Goal: Task Accomplishment & Management: Use online tool/utility

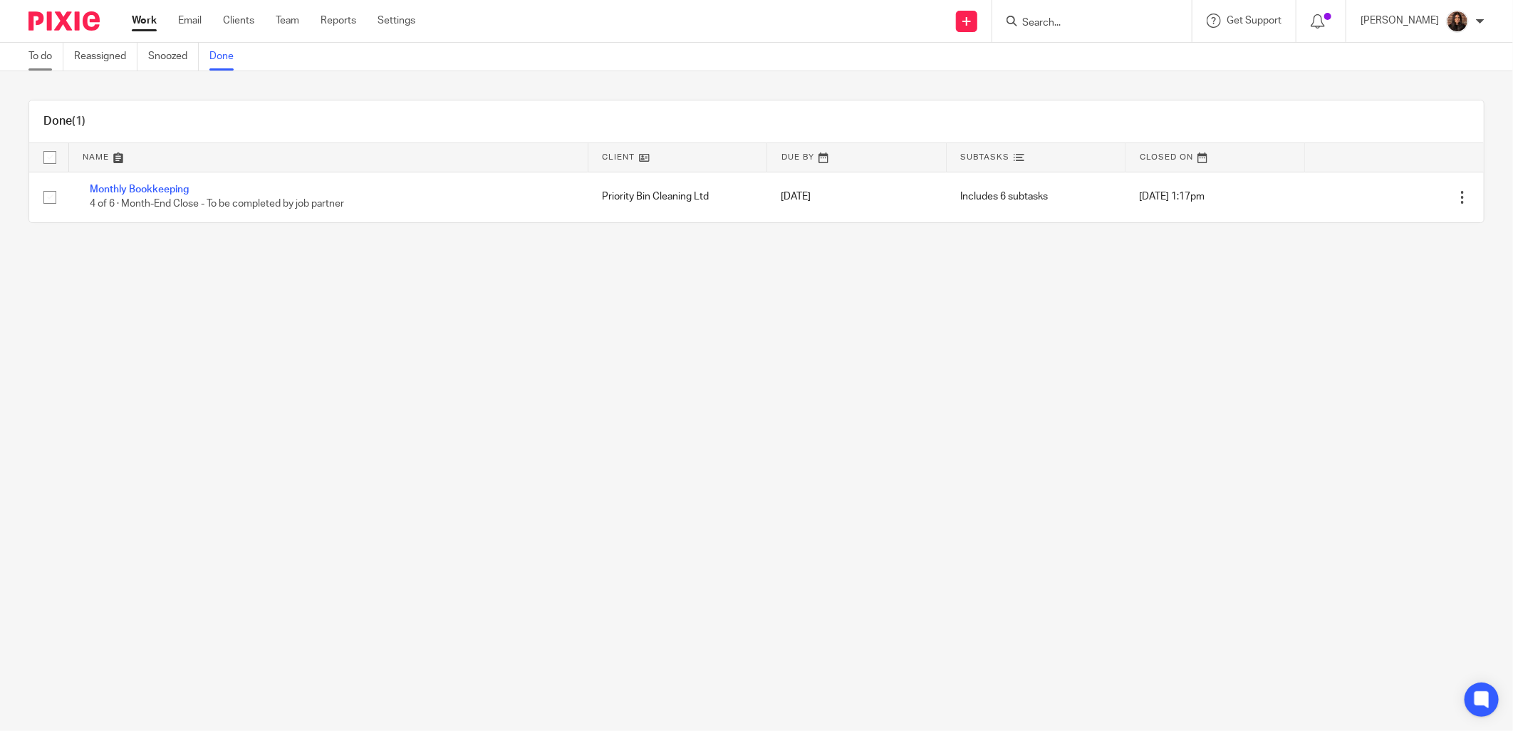
click at [54, 57] on link "To do" at bounding box center [45, 57] width 35 height 28
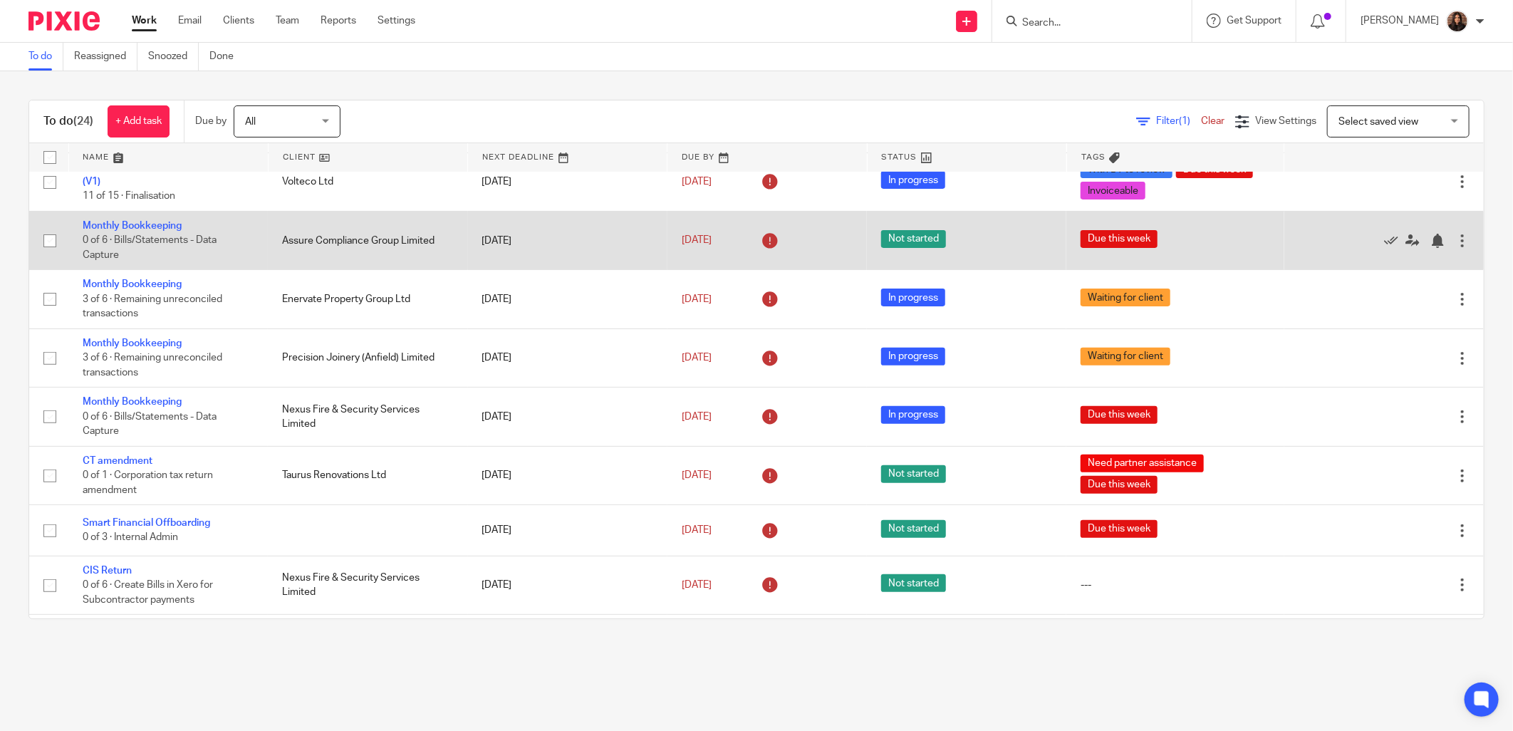
scroll to position [264, 0]
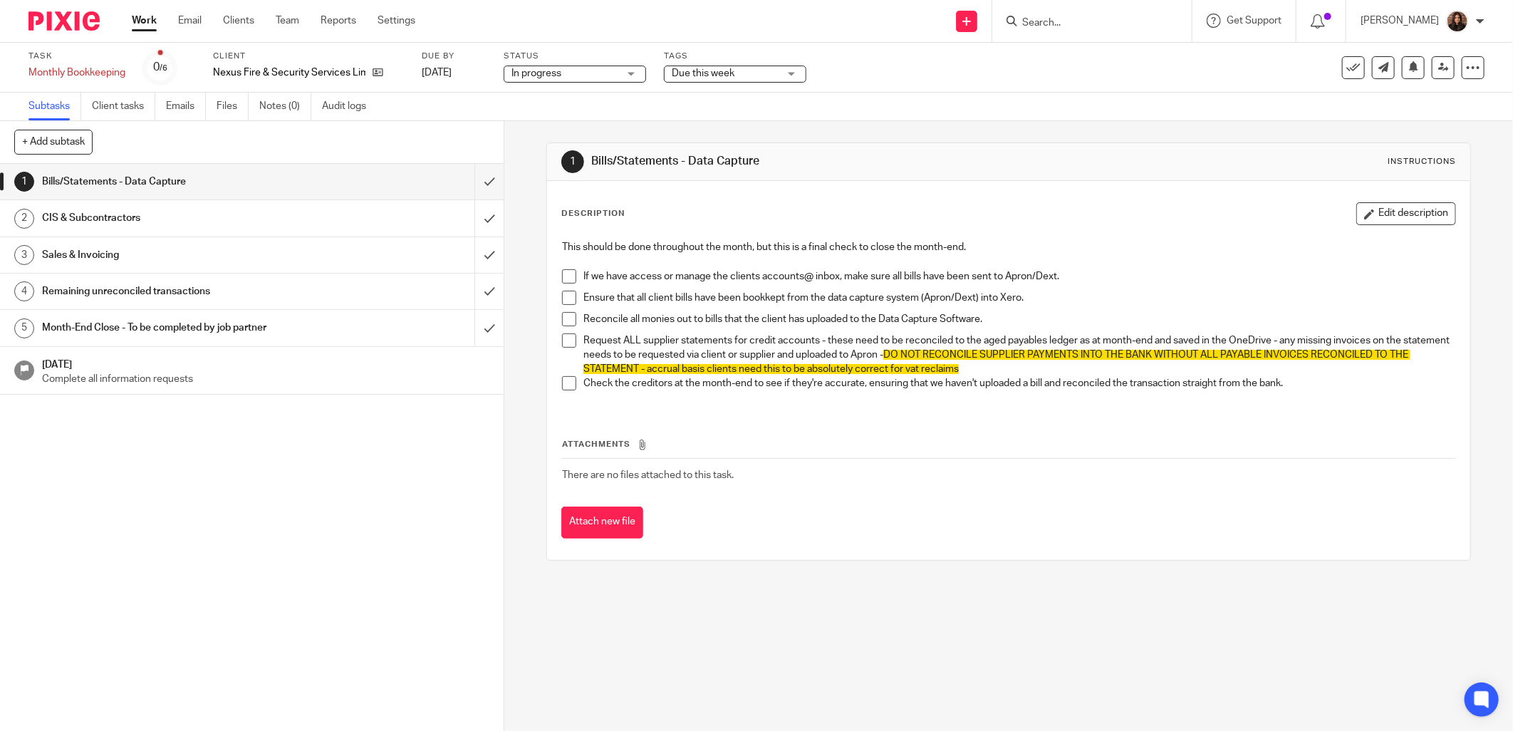
click at [564, 271] on span at bounding box center [569, 276] width 14 height 14
click at [563, 296] on span at bounding box center [569, 298] width 14 height 14
click at [567, 323] on span at bounding box center [569, 319] width 14 height 14
click at [564, 342] on span at bounding box center [569, 340] width 14 height 14
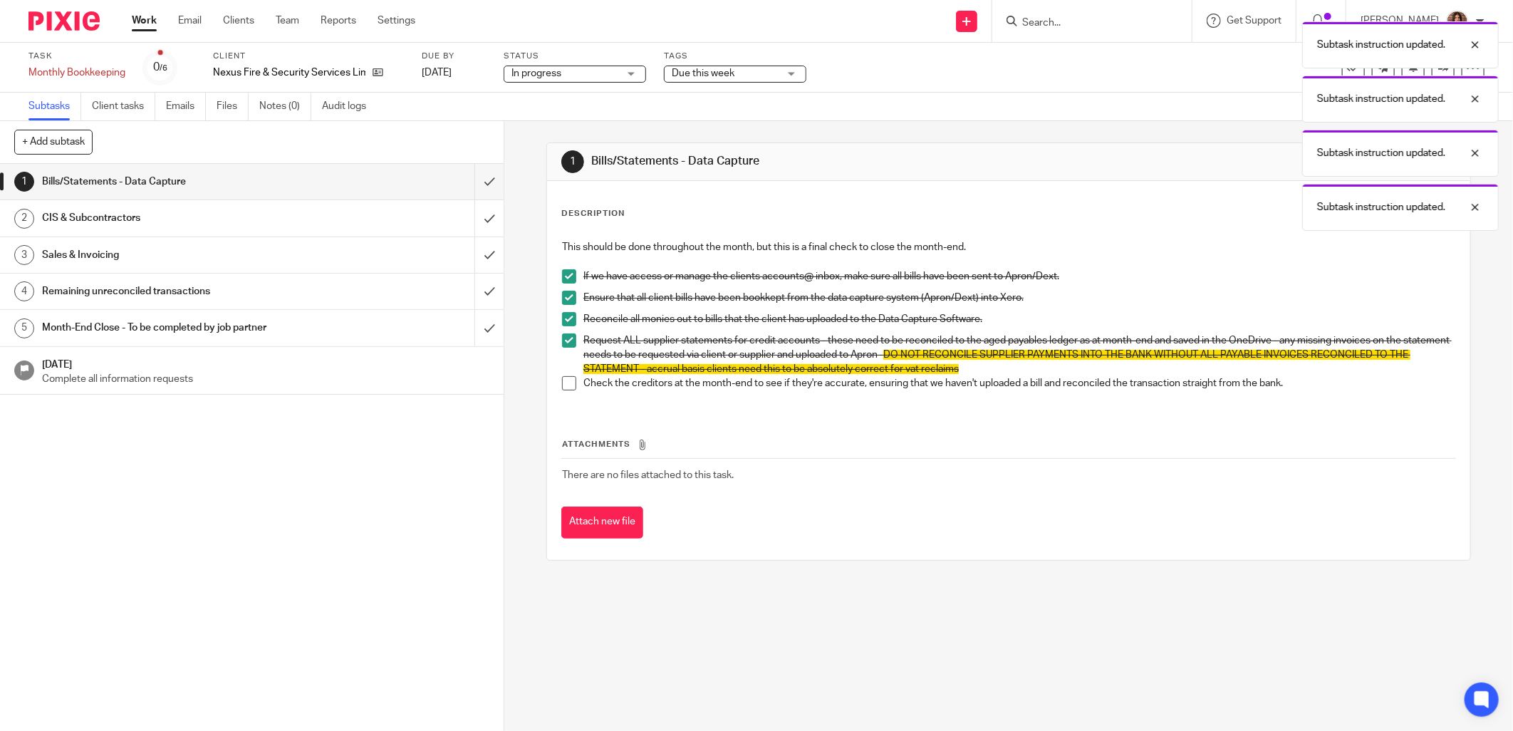
click at [564, 385] on span at bounding box center [569, 383] width 14 height 14
click at [466, 181] on input "submit" at bounding box center [252, 182] width 504 height 36
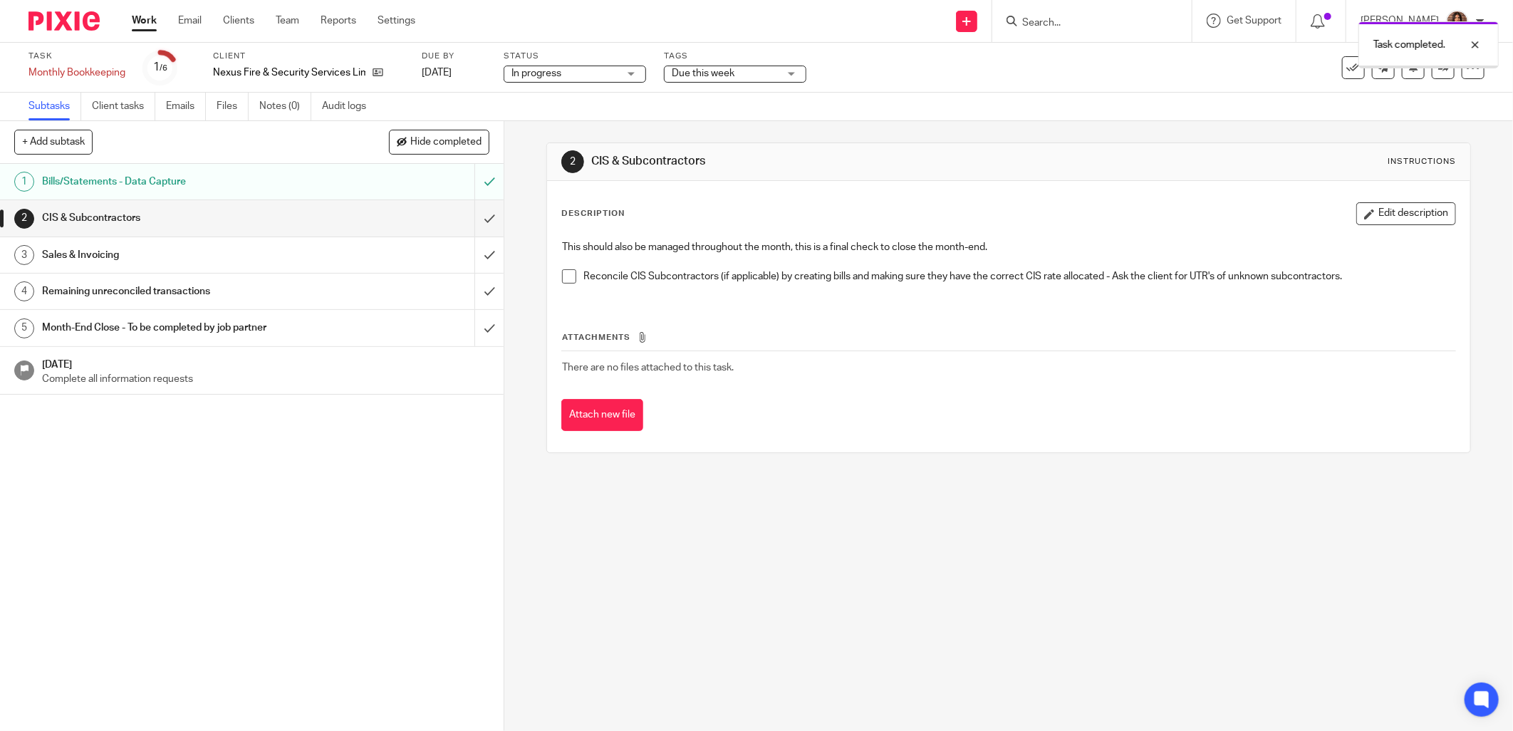
click at [564, 269] on span at bounding box center [569, 276] width 14 height 14
click at [476, 216] on input "submit" at bounding box center [252, 218] width 504 height 36
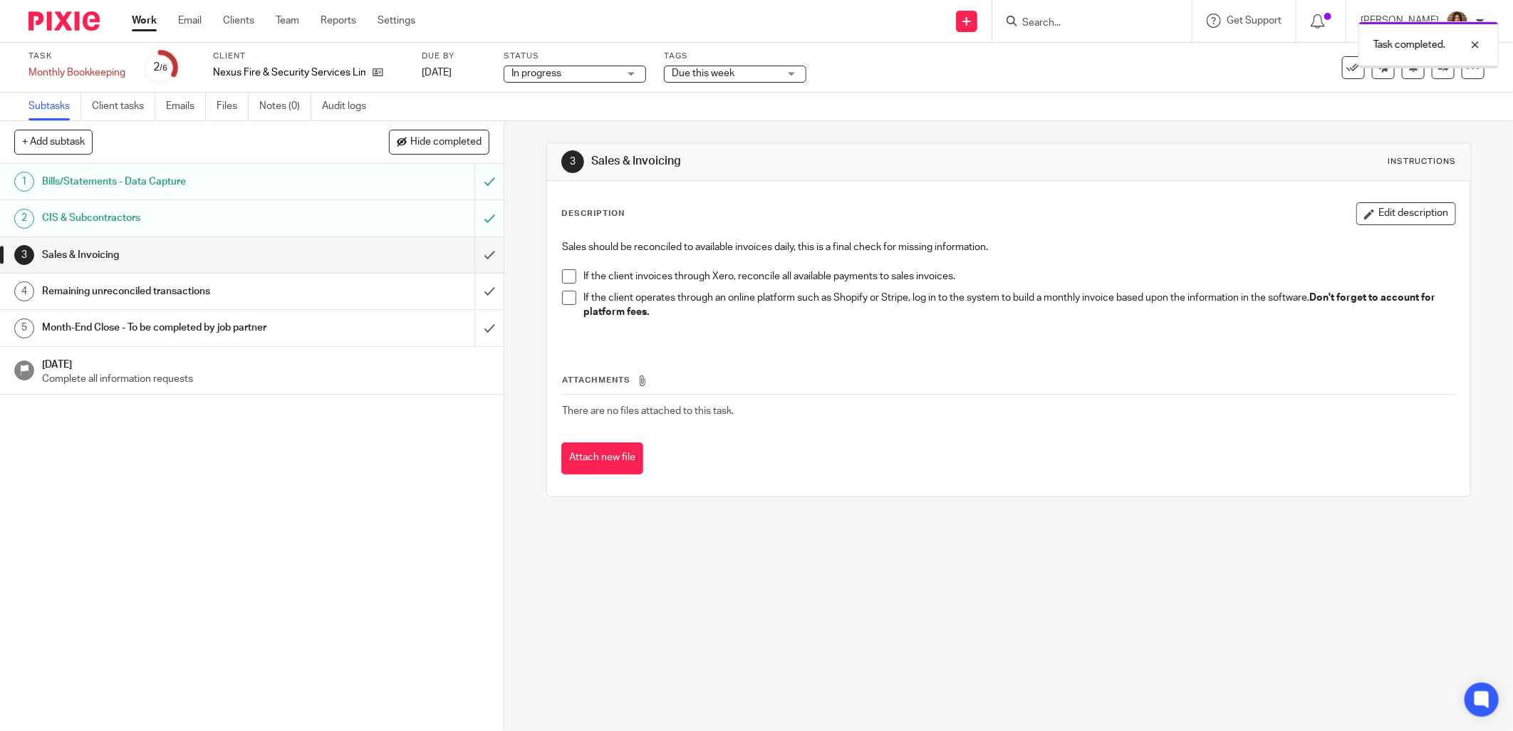
click at [555, 273] on div "Sales should be reconciled to available invoices daily, this is a final check f…" at bounding box center [1009, 288] width 908 height 111
click at [562, 274] on span at bounding box center [569, 276] width 14 height 14
click at [562, 301] on span at bounding box center [569, 298] width 14 height 14
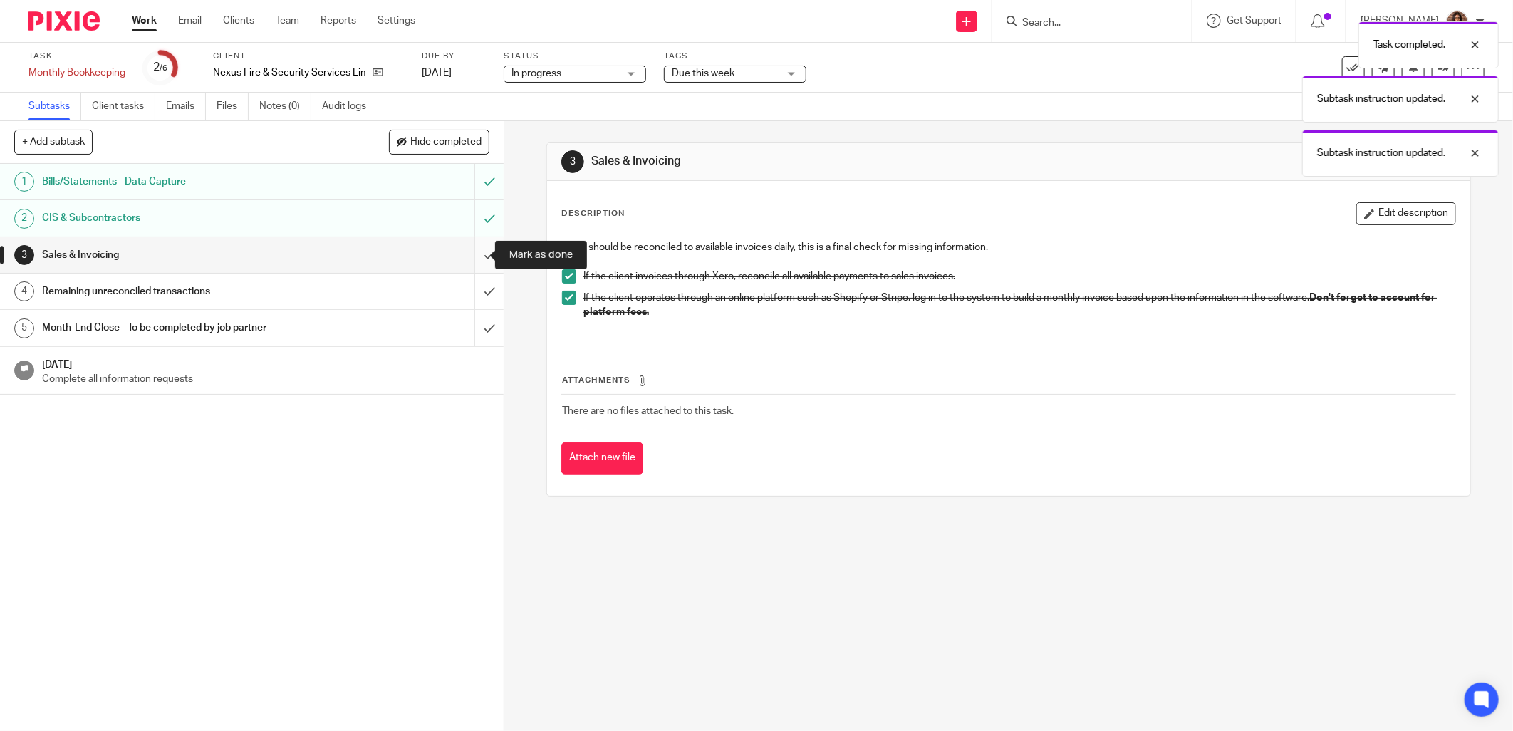
click at [474, 255] on input "submit" at bounding box center [252, 255] width 504 height 36
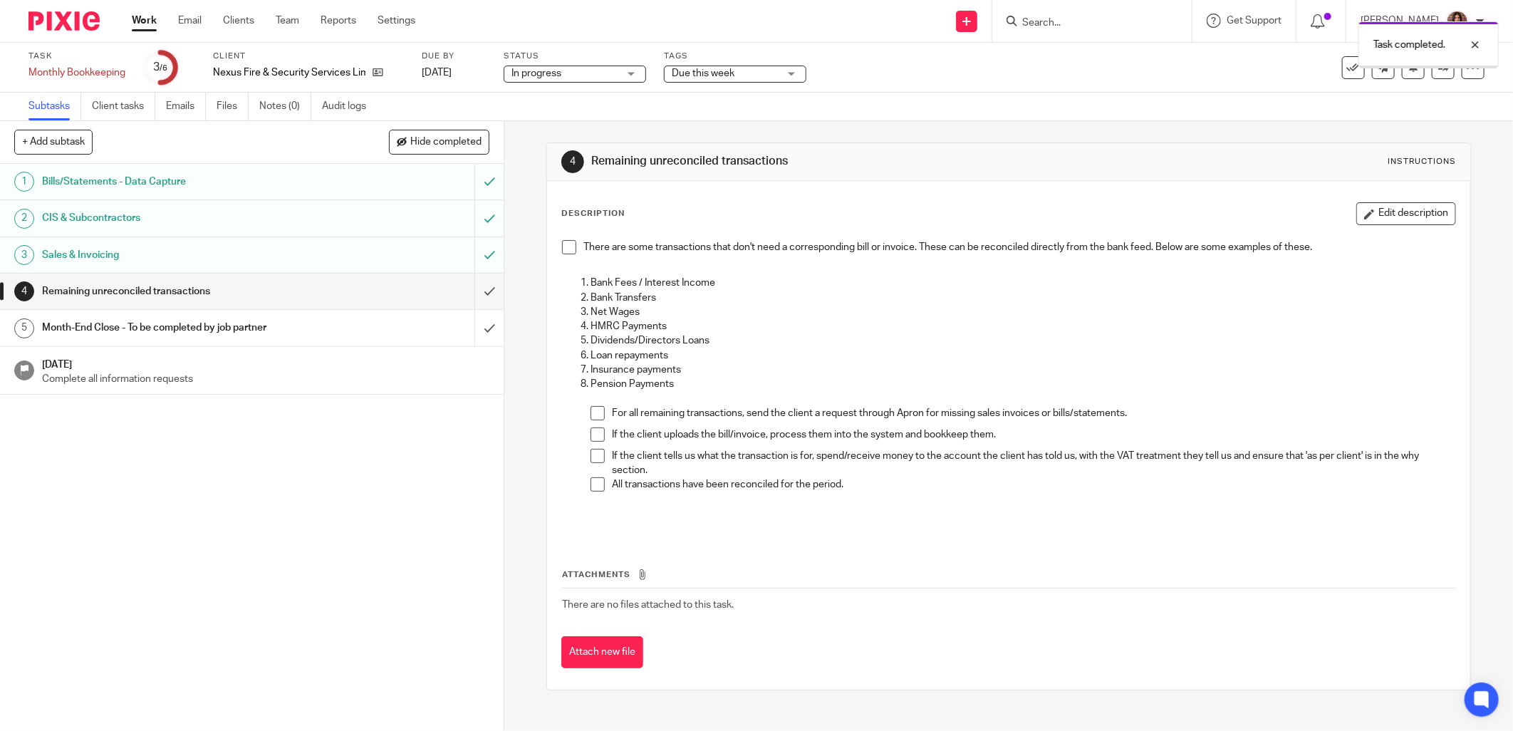
click at [563, 247] on span at bounding box center [569, 247] width 14 height 14
click at [711, 68] on span "Due this week" at bounding box center [725, 73] width 107 height 15
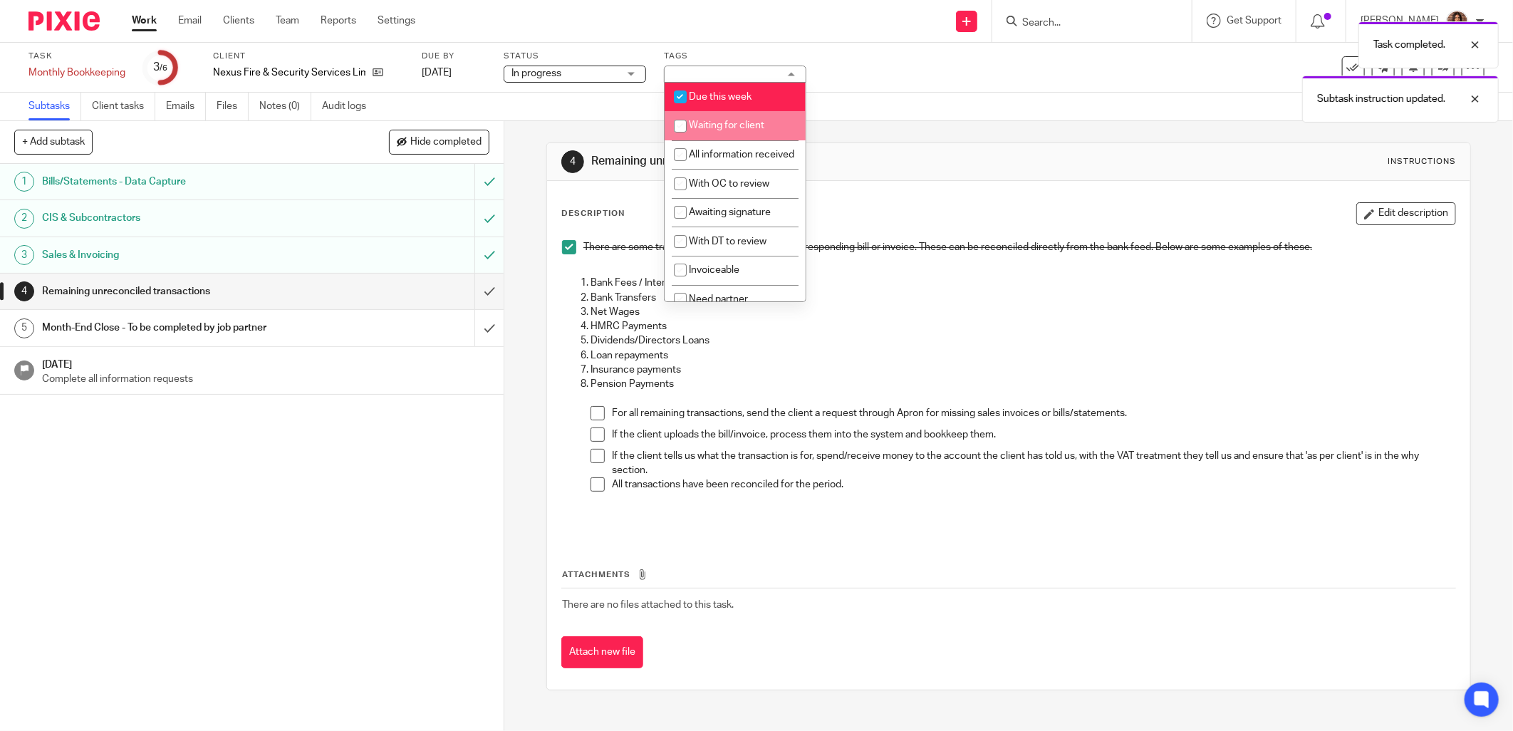
click at [734, 129] on span "Waiting for client" at bounding box center [727, 125] width 76 height 10
checkbox input "true"
click at [891, 131] on div "4 Remaining unreconciled transactions Instructions Description Edit description…" at bounding box center [1008, 416] width 925 height 591
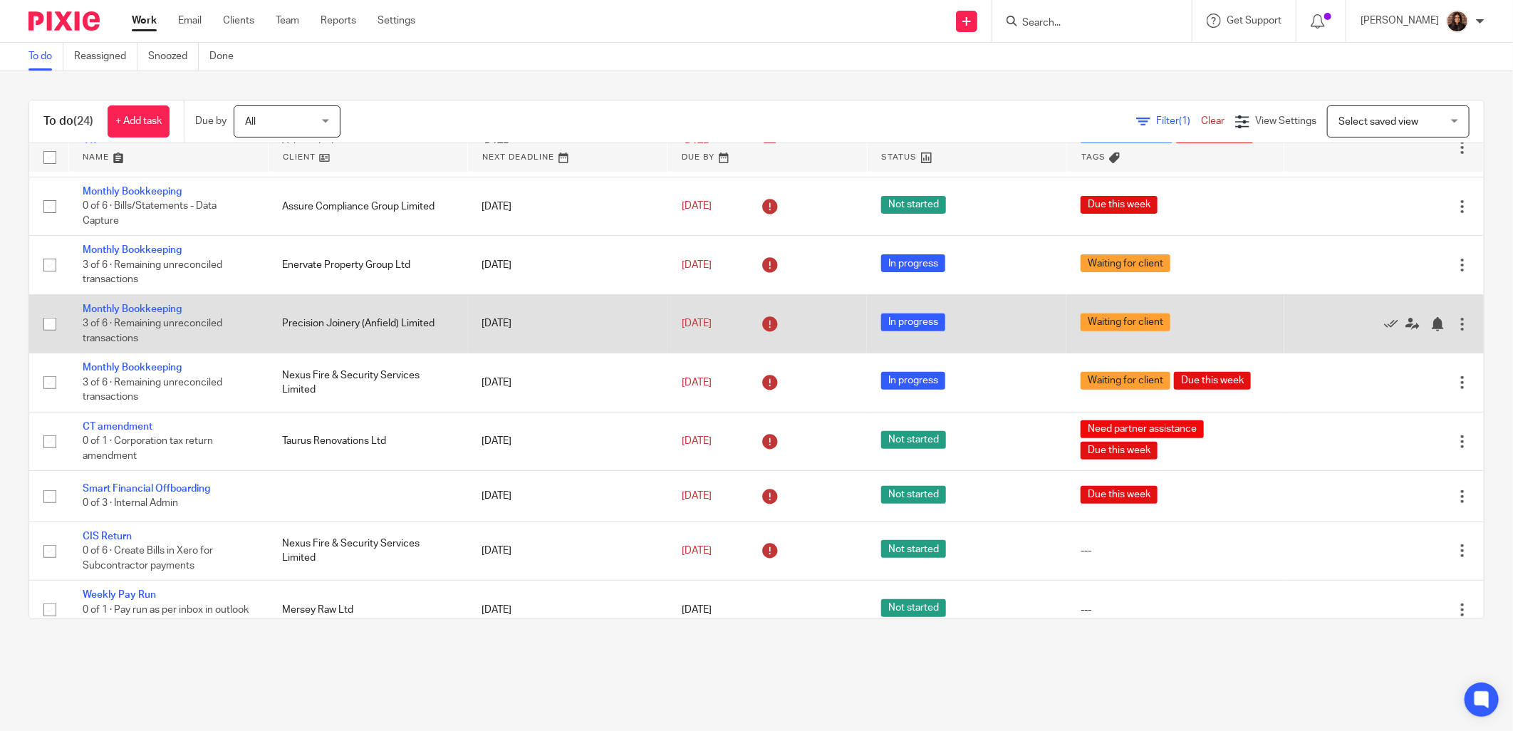
scroll to position [395, 0]
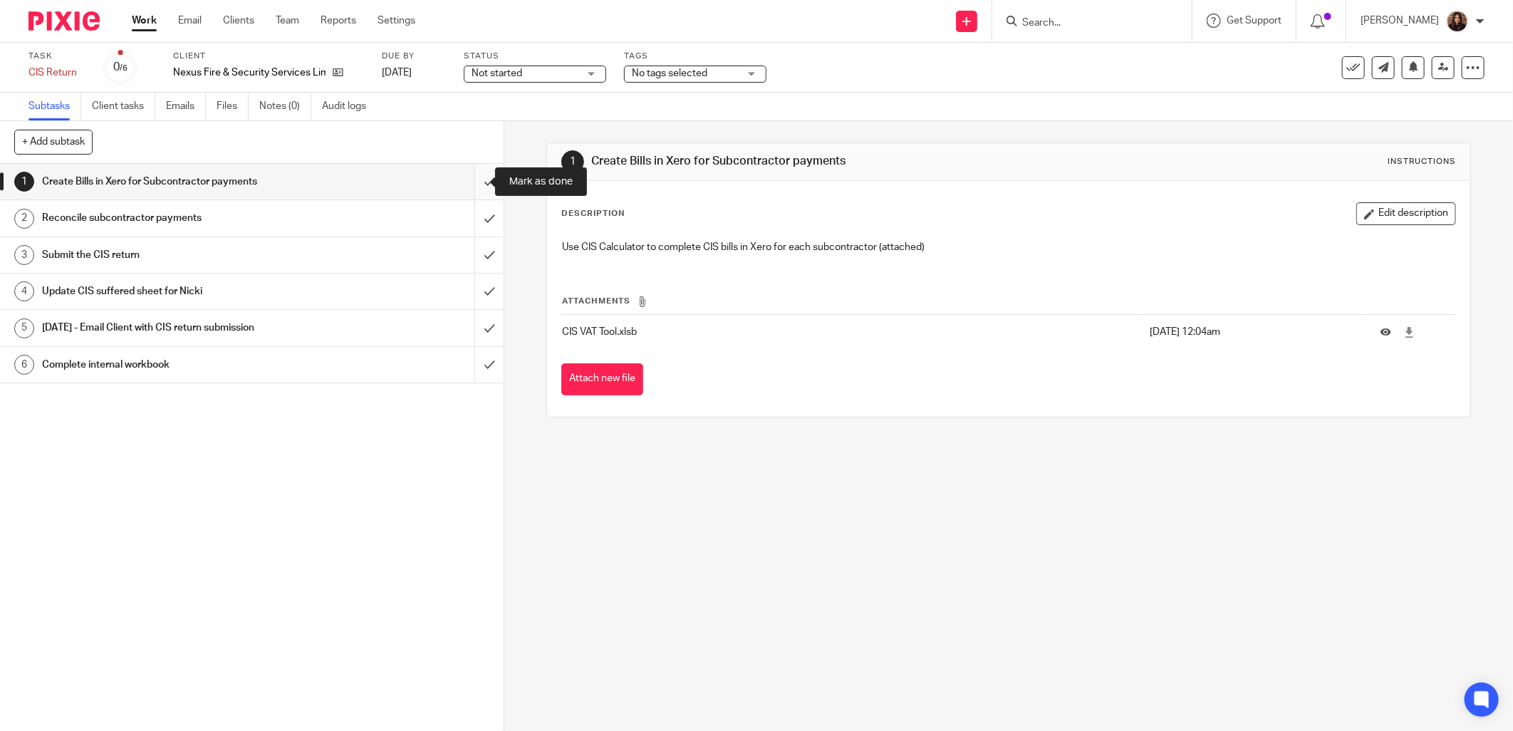
click at [474, 179] on input "submit" at bounding box center [252, 182] width 504 height 36
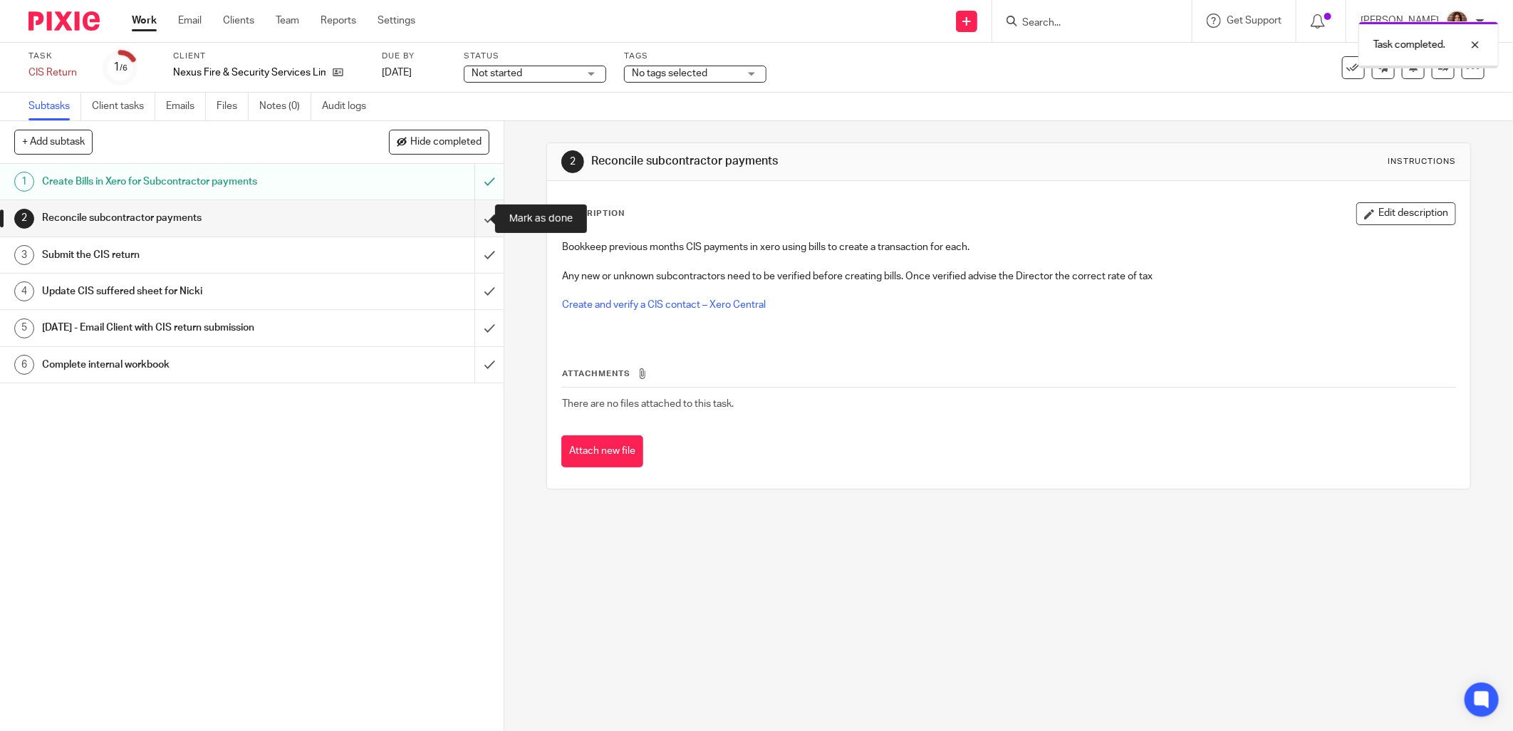
click at [471, 217] on input "submit" at bounding box center [252, 218] width 504 height 36
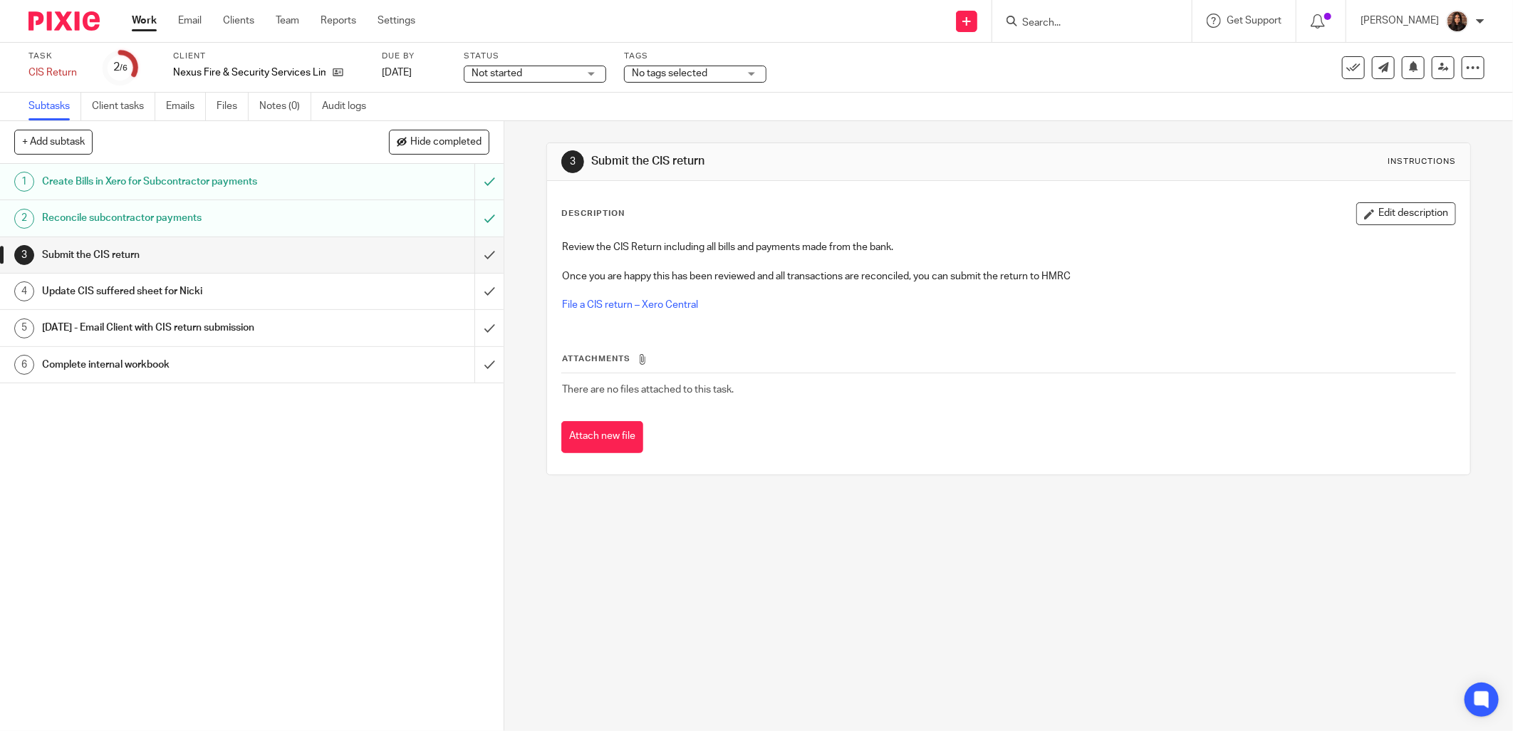
click at [1032, 29] on form at bounding box center [1097, 21] width 152 height 18
click at [1056, 23] on input "Search" at bounding box center [1085, 23] width 128 height 13
type input "venture"
click at [1117, 79] on link at bounding box center [1110, 77] width 185 height 21
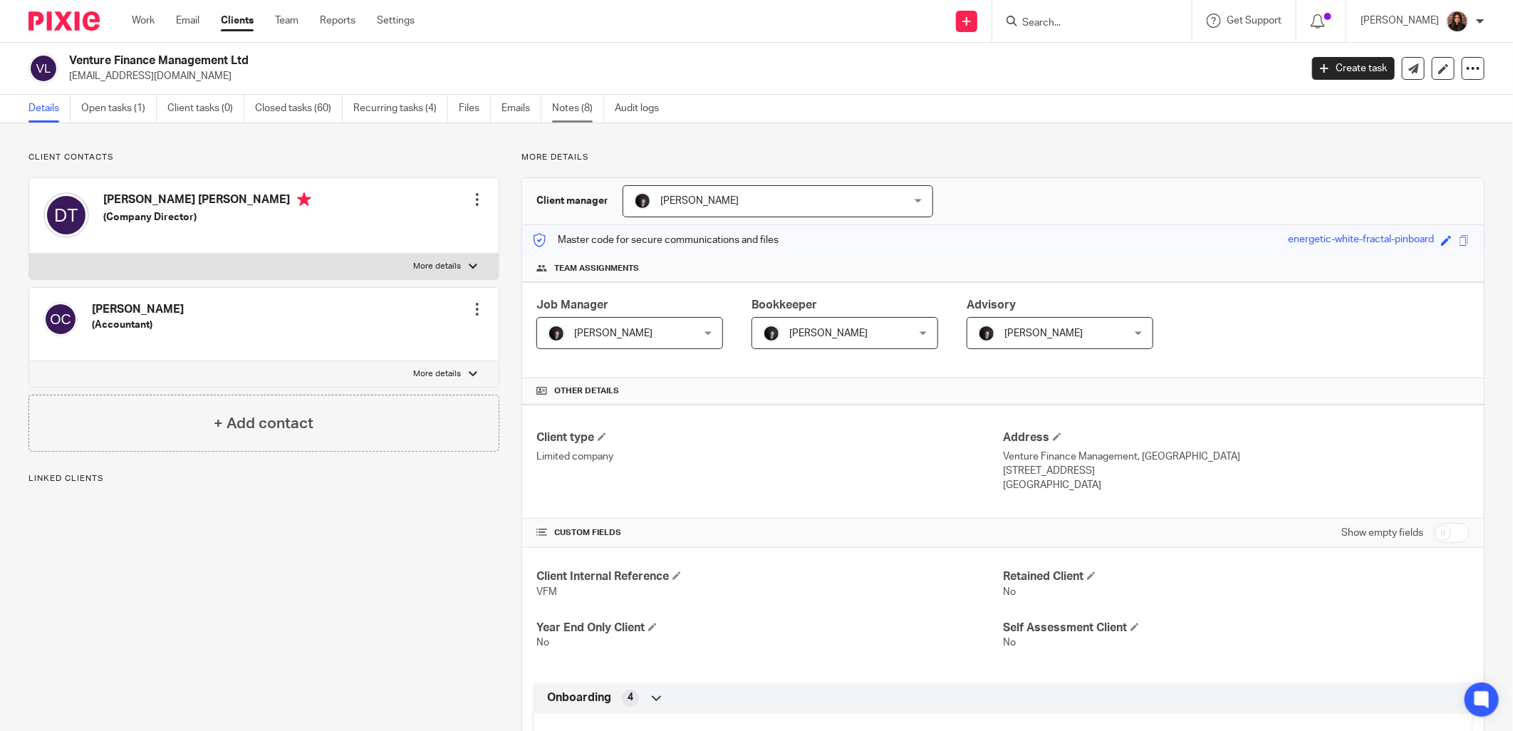
click at [564, 115] on link "Notes (8)" at bounding box center [578, 109] width 52 height 28
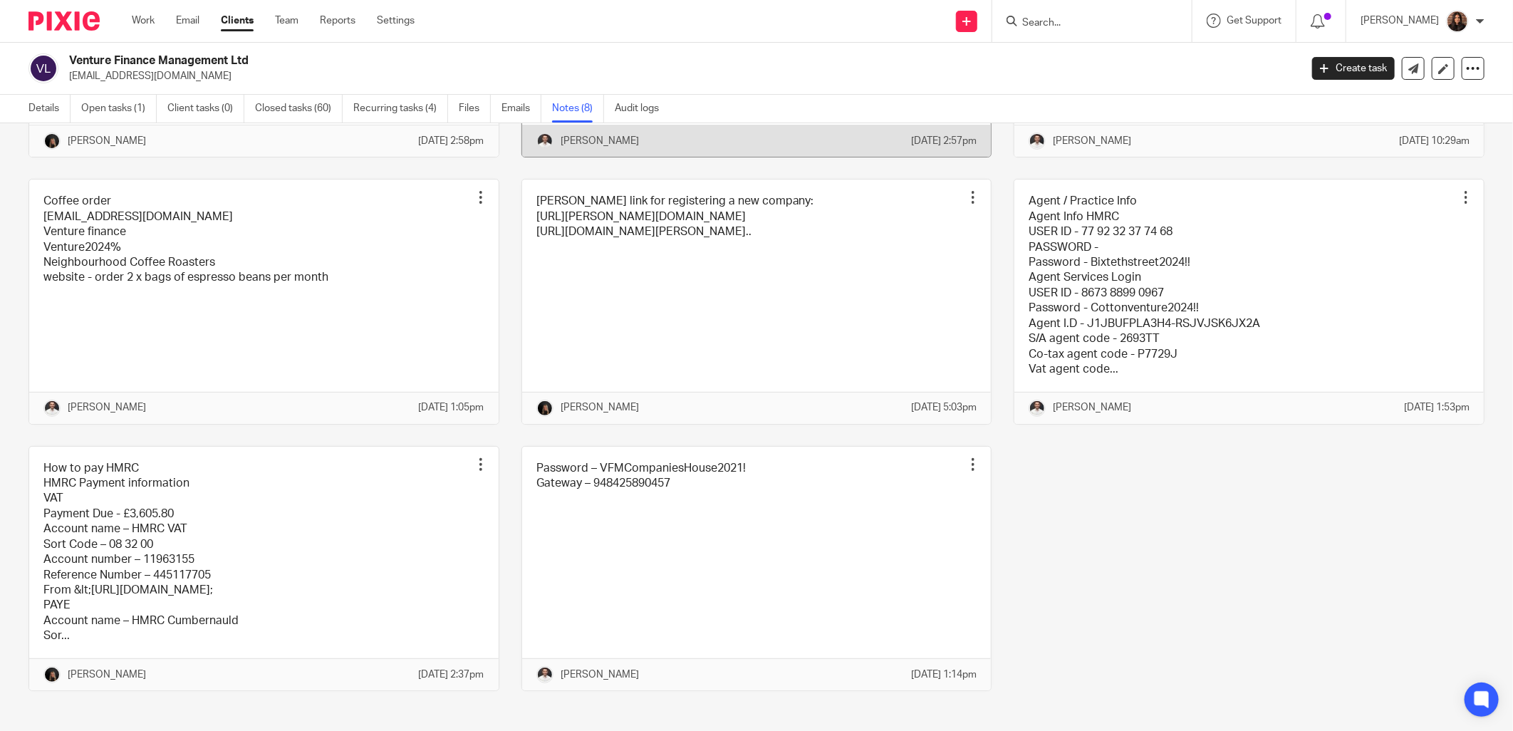
scroll to position [264, 0]
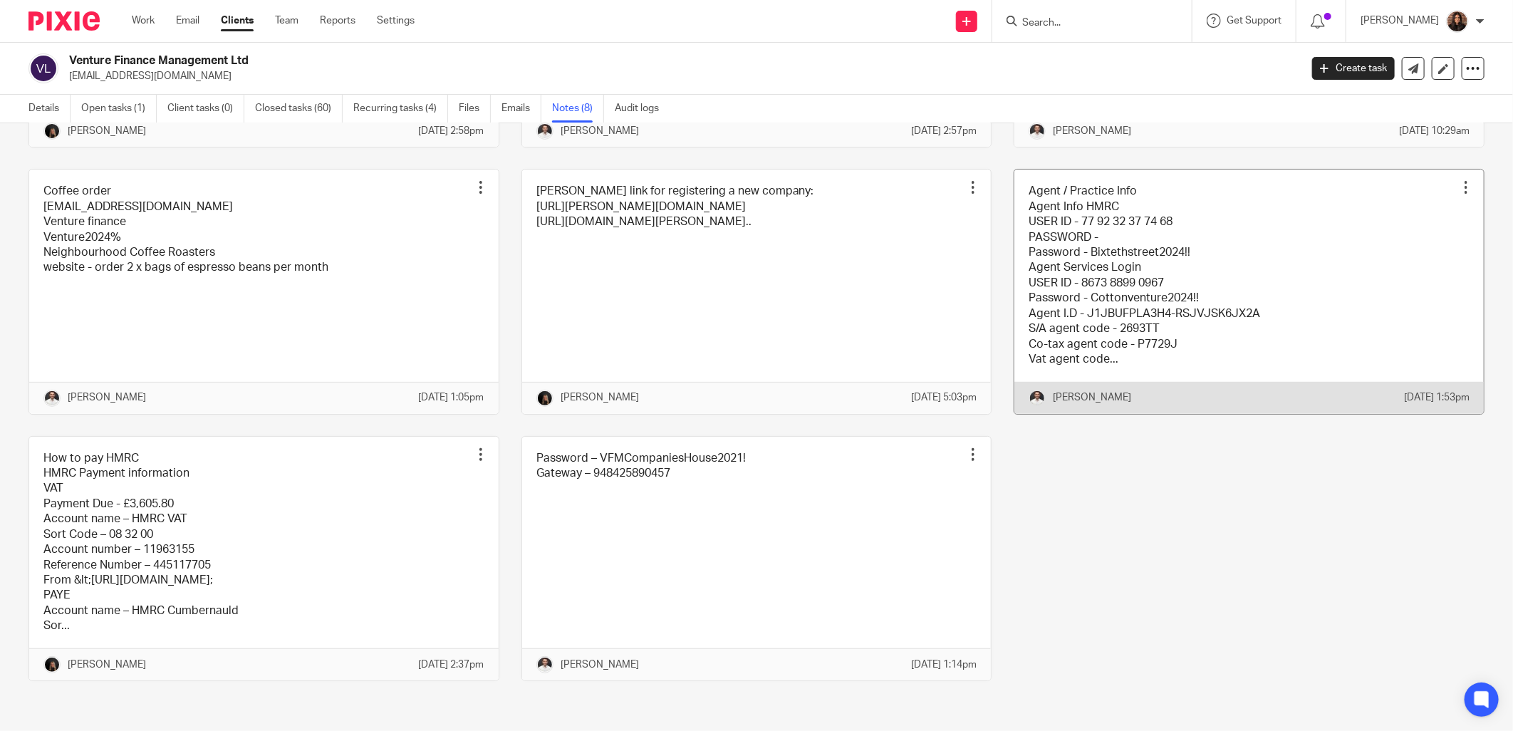
click at [1138, 276] on link at bounding box center [1248, 292] width 469 height 244
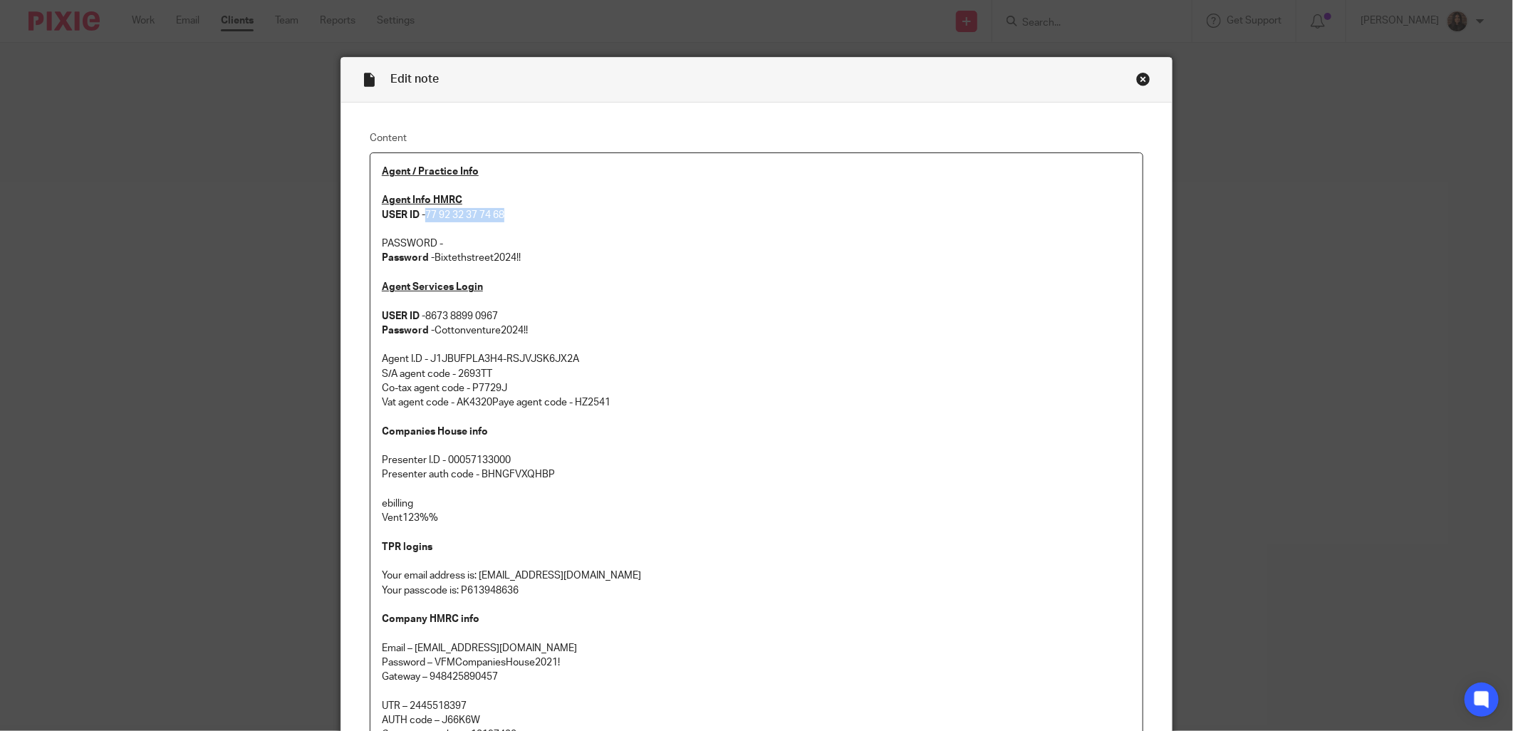
drag, startPoint x: 424, startPoint y: 214, endPoint x: 511, endPoint y: 212, distance: 86.9
click at [511, 212] on p "Agent Info HMRC USER ID - 77 92 32 37 74 68" at bounding box center [756, 207] width 749 height 29
copy p "77 92 32 37 74 68"
click at [435, 259] on p "Password - Bixtethstreet2024!!" at bounding box center [756, 258] width 749 height 14
drag, startPoint x: 430, startPoint y: 259, endPoint x: 529, endPoint y: 259, distance: 99.0
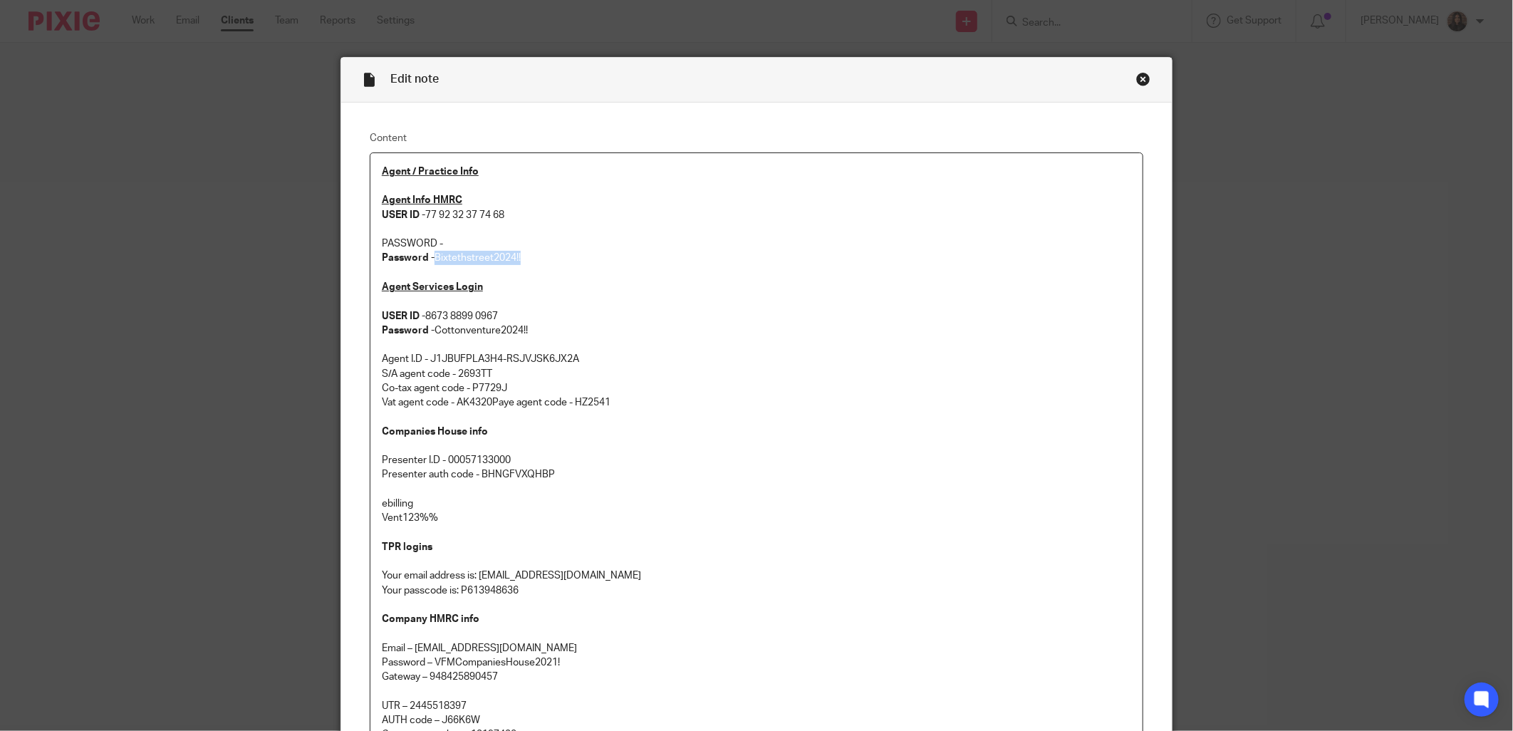
click at [529, 259] on p "Password - Bixtethstreet2024!!" at bounding box center [756, 258] width 749 height 14
copy p "Bixtethstreet2024!!"
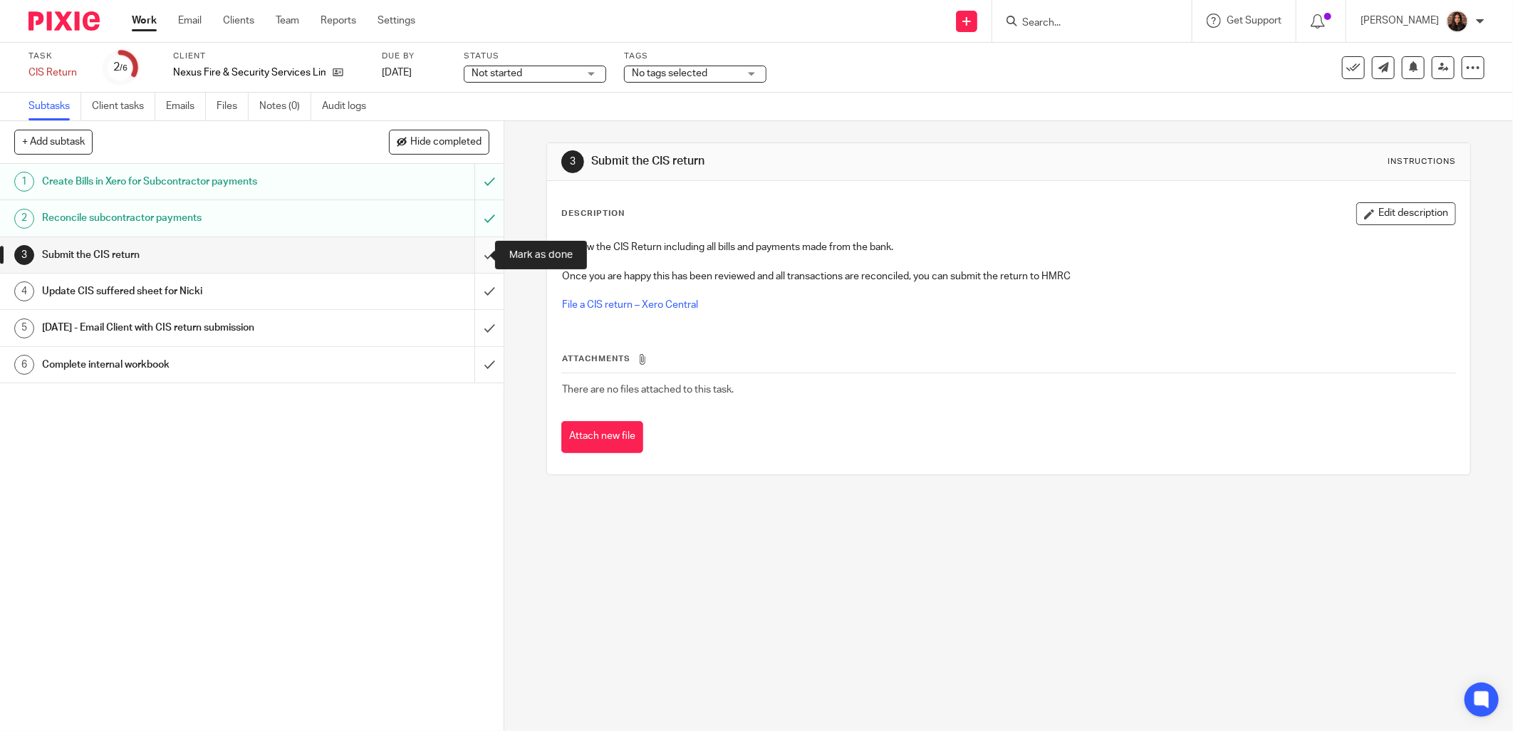
click at [469, 252] on input "submit" at bounding box center [252, 255] width 504 height 36
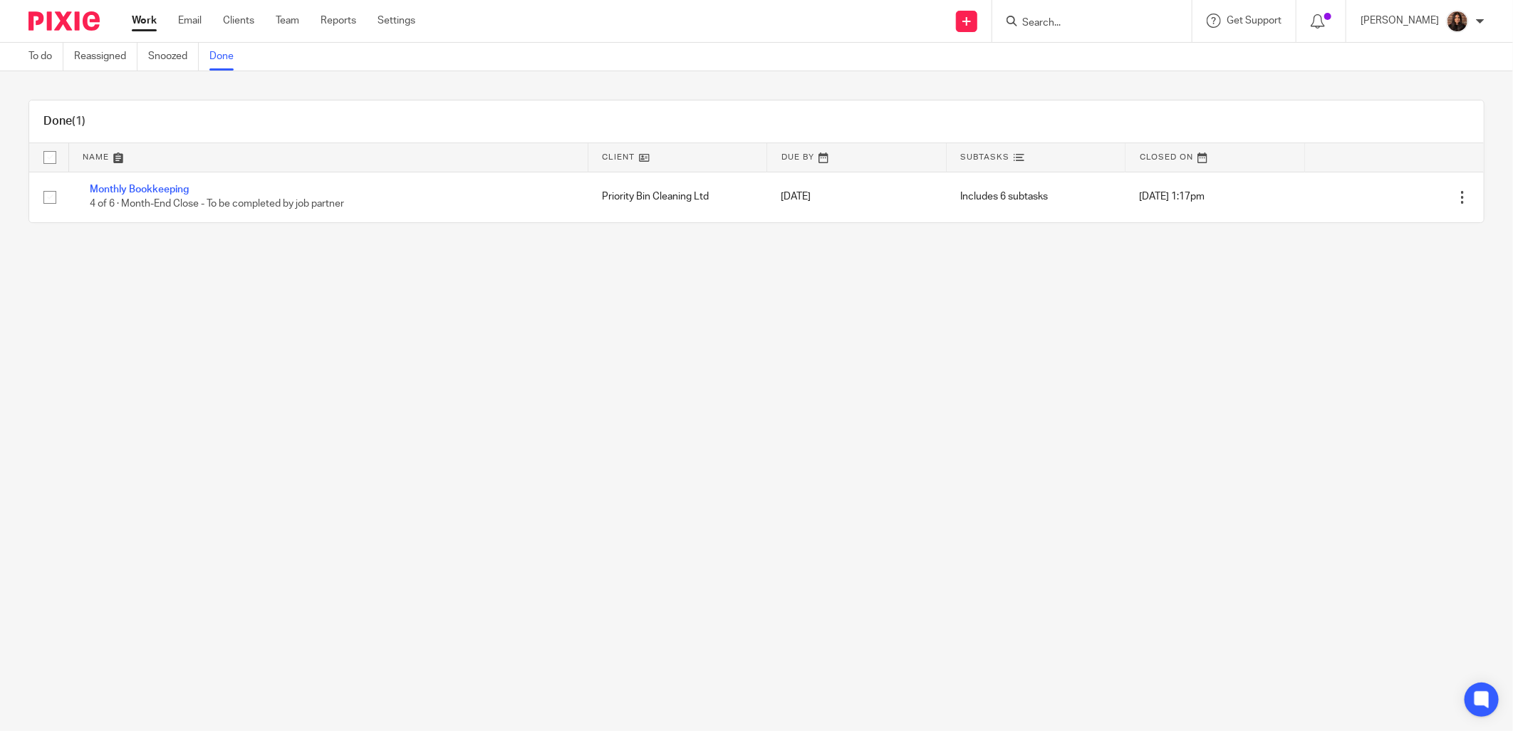
click at [1079, 22] on input "Search" at bounding box center [1085, 23] width 128 height 13
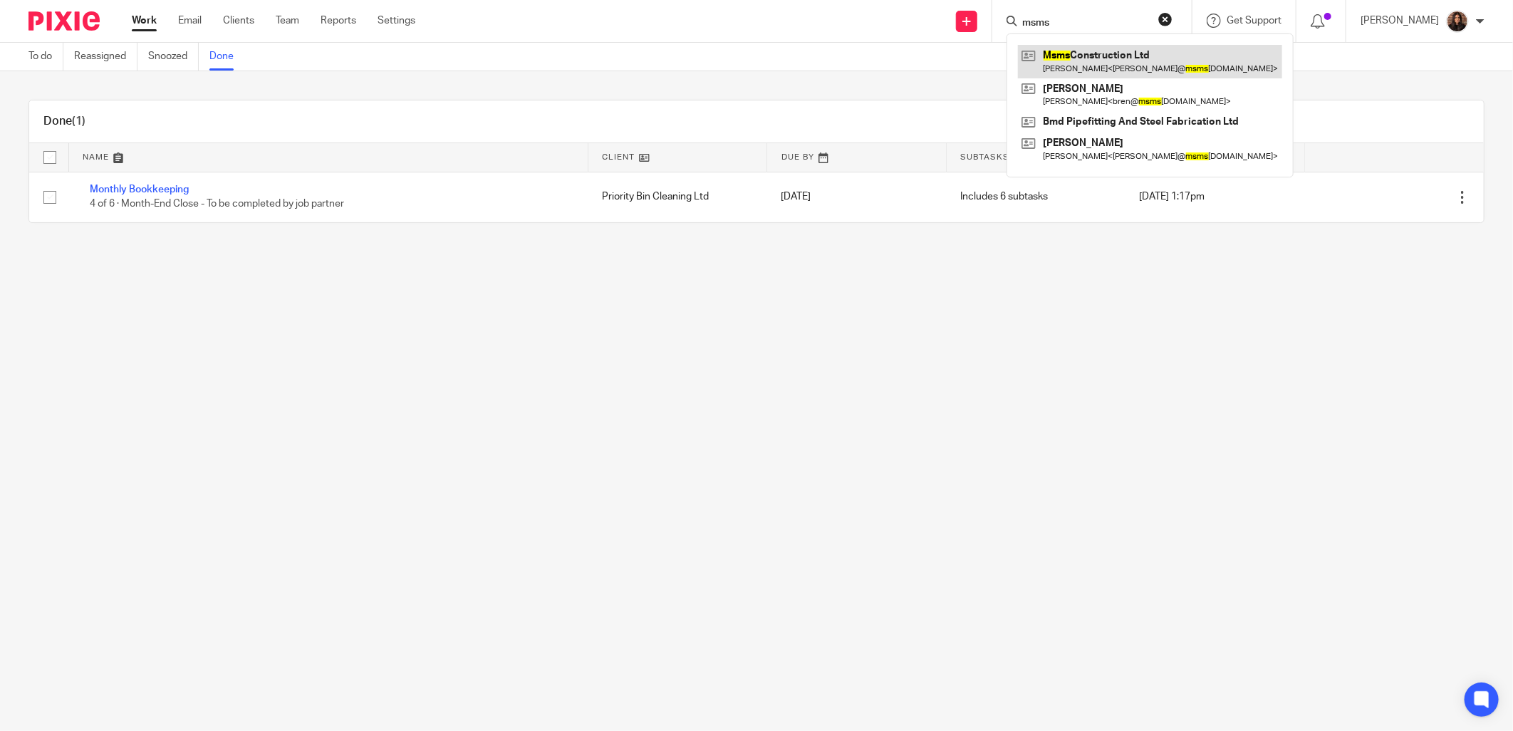
type input "msms"
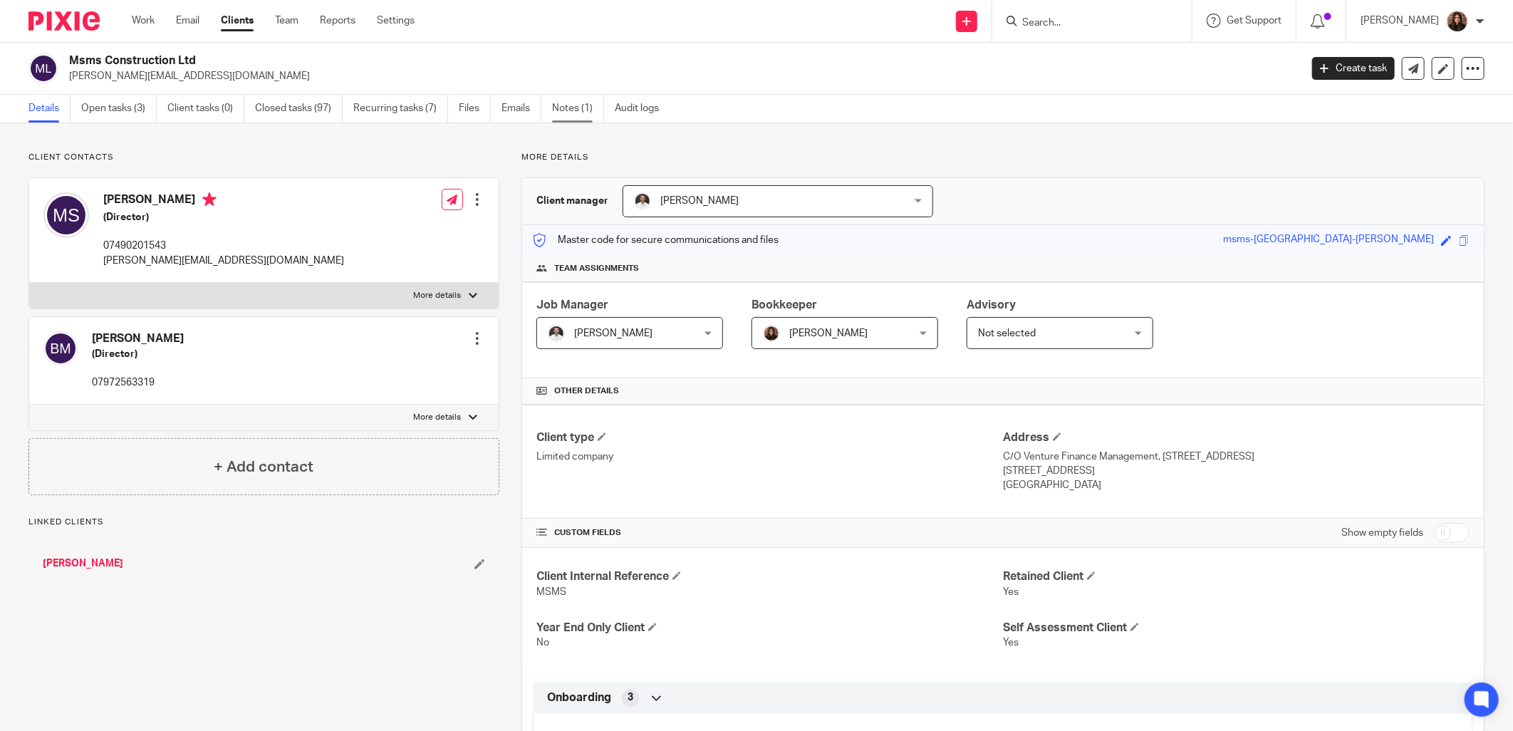
click at [566, 111] on link "Notes (1)" at bounding box center [578, 109] width 52 height 28
